Goal: Task Accomplishment & Management: Use online tool/utility

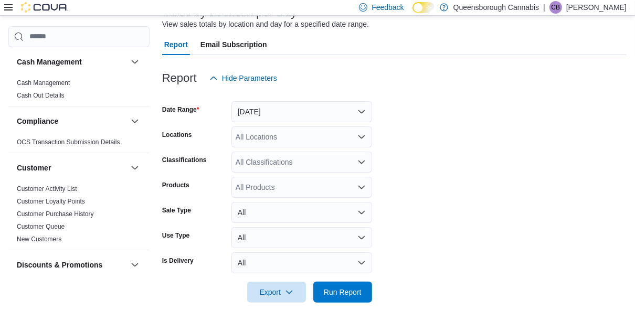
scroll to position [90, 0]
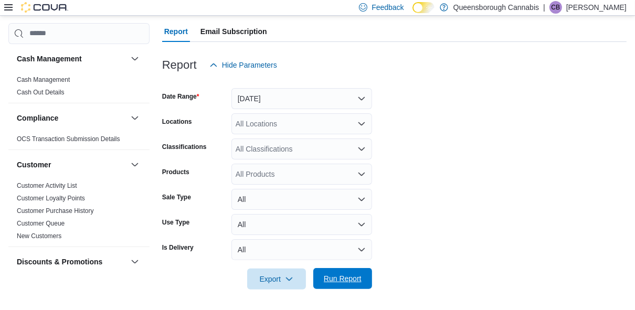
click at [336, 276] on span "Run Report" at bounding box center [343, 278] width 38 height 10
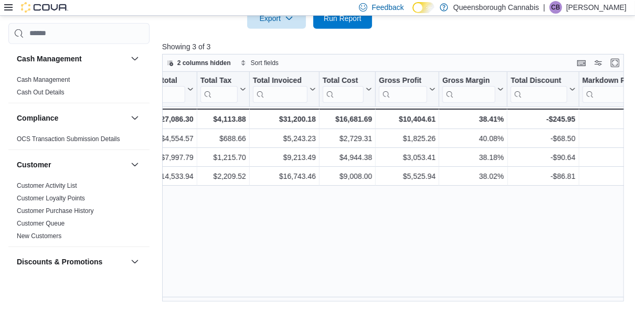
scroll to position [0, 520]
